Goal: Task Accomplishment & Management: Manage account settings

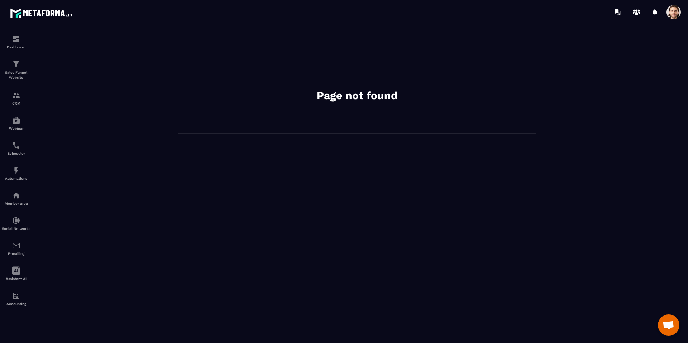
click at [670, 18] on span at bounding box center [673, 12] width 14 height 14
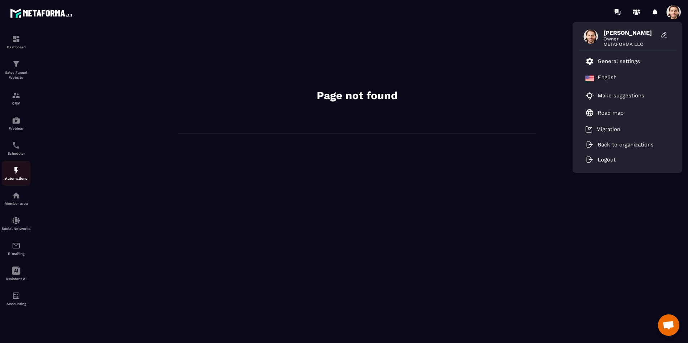
click at [16, 173] on img at bounding box center [16, 170] width 9 height 9
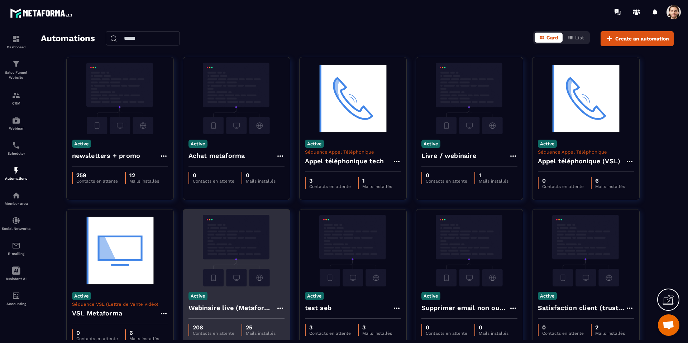
click at [250, 281] on img at bounding box center [236, 251] width 96 height 72
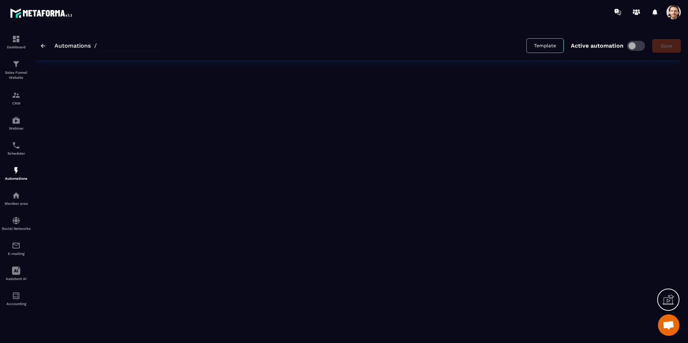
type input "**********"
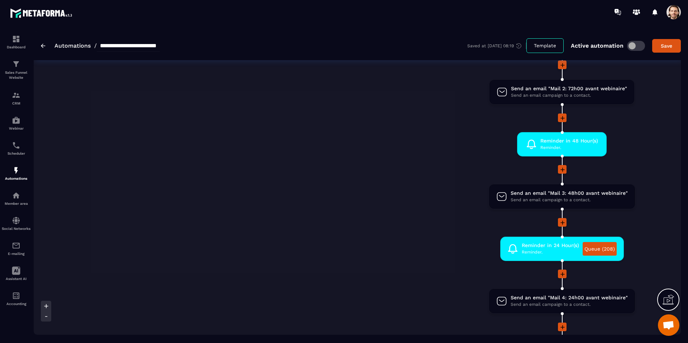
scroll to position [186, 0]
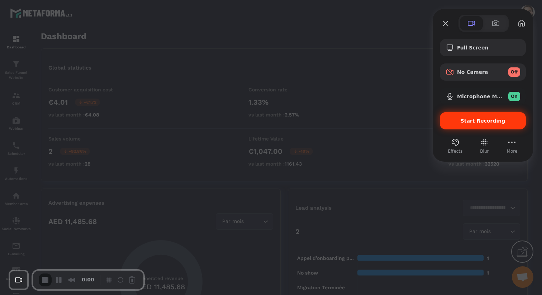
click at [469, 126] on div "Start Recording" at bounding box center [482, 120] width 86 height 17
